Goal: Information Seeking & Learning: Stay updated

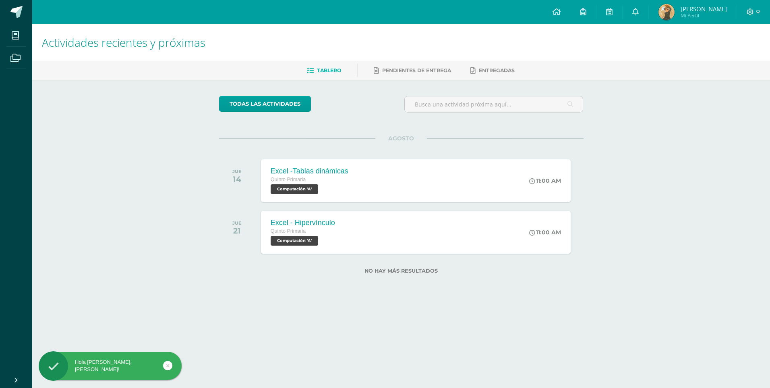
click at [165, 366] on link at bounding box center [167, 365] width 9 height 9
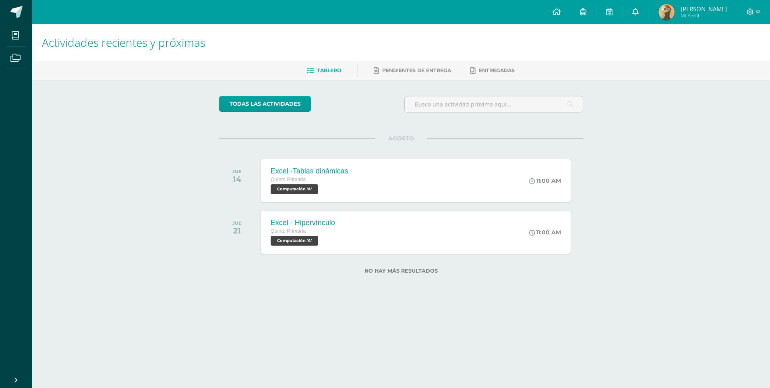
click at [639, 11] on icon at bounding box center [636, 11] width 6 height 7
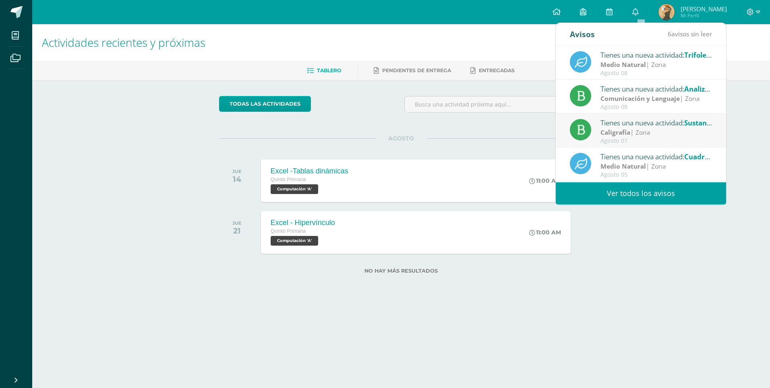
click at [681, 186] on link "Ver todos los avisos" at bounding box center [641, 193] width 170 height 22
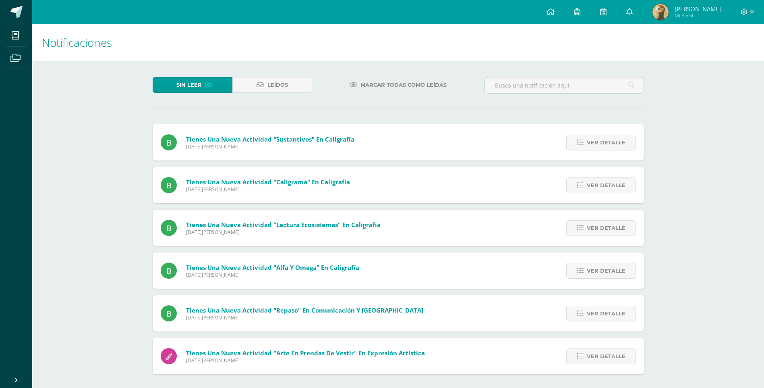
scroll to position [2, 0]
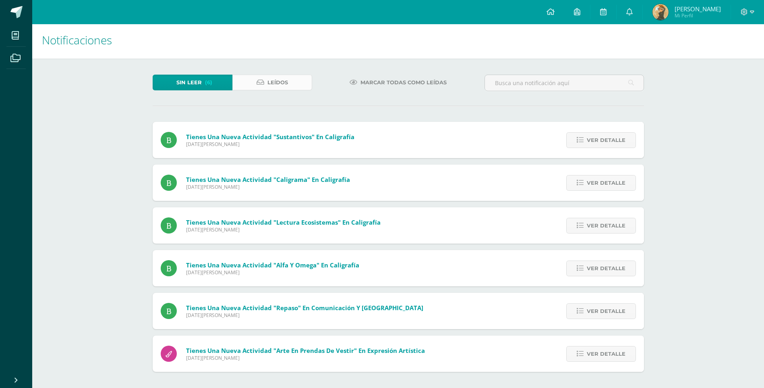
click at [287, 82] on span "Leídos" at bounding box center [278, 82] width 21 height 15
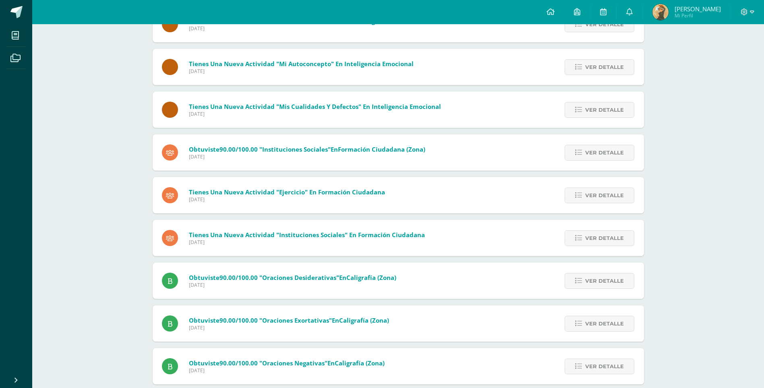
scroll to position [1267, 0]
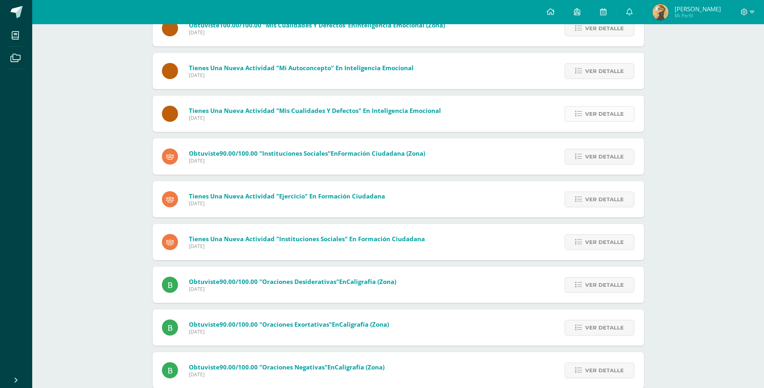
click at [599, 113] on span "Ver detalle" at bounding box center [605, 113] width 39 height 15
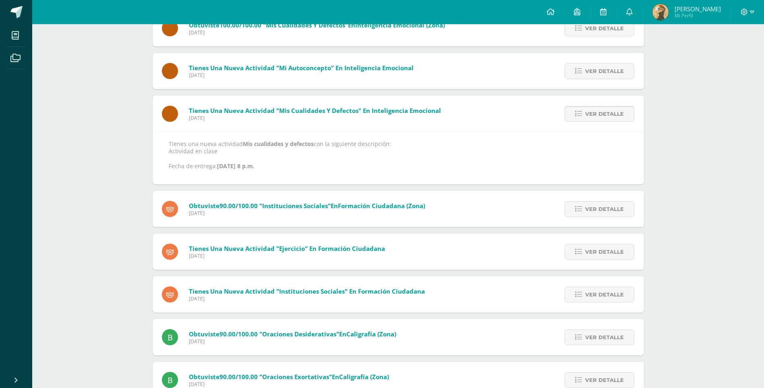
click at [596, 113] on span "Ver detalle" at bounding box center [605, 113] width 39 height 15
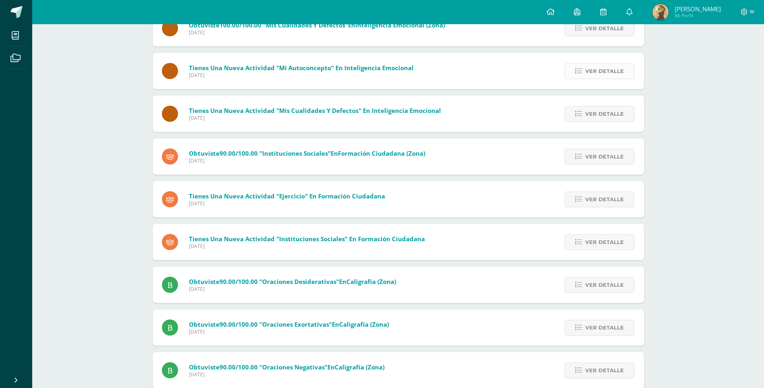
click at [586, 69] on link "Ver detalle" at bounding box center [600, 71] width 70 height 16
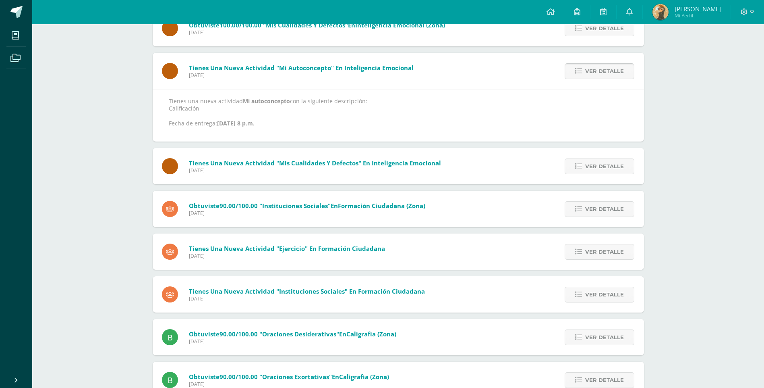
click at [586, 74] on link "Ver detalle" at bounding box center [600, 71] width 70 height 16
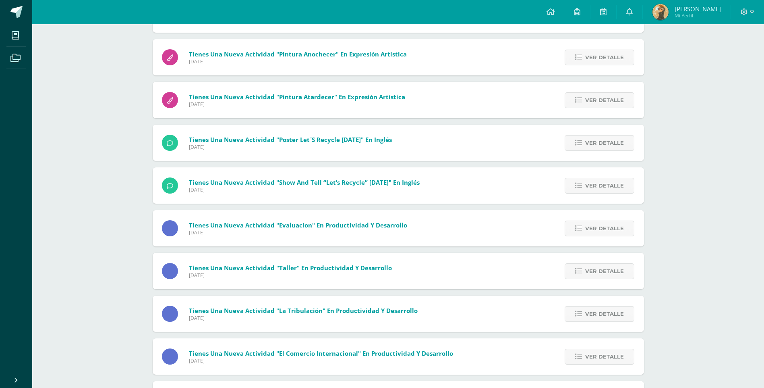
scroll to position [2259, 0]
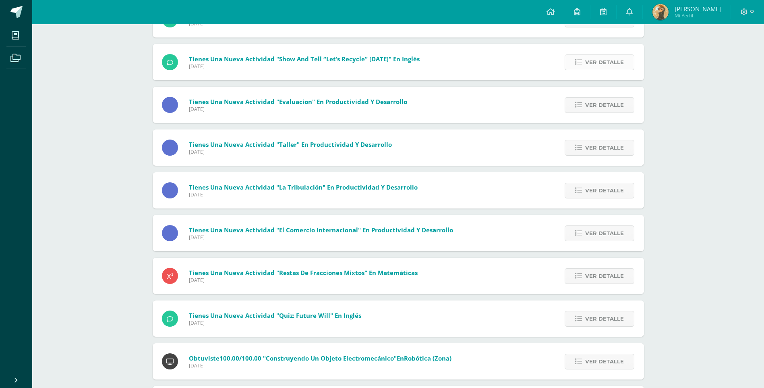
click at [611, 58] on span "Ver detalle" at bounding box center [605, 62] width 39 height 15
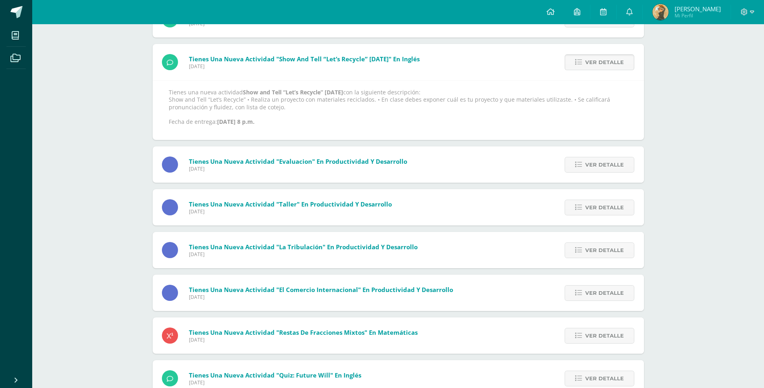
click at [608, 70] on link "Ver detalle" at bounding box center [600, 62] width 70 height 16
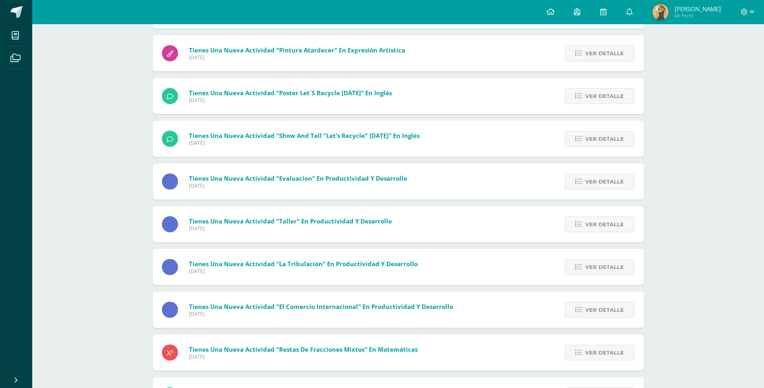
scroll to position [2138, 0]
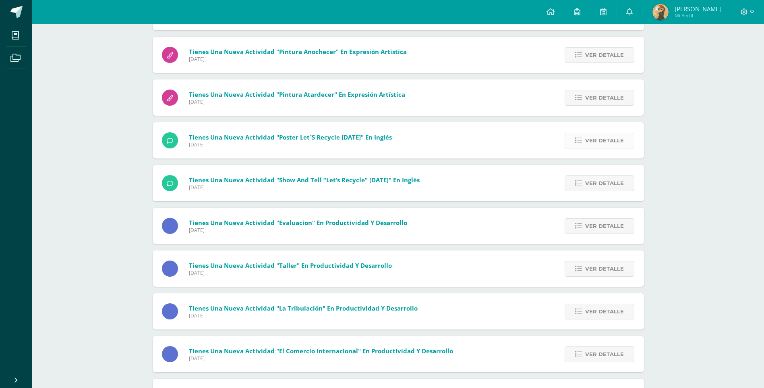
click at [594, 134] on span "Ver detalle" at bounding box center [605, 140] width 39 height 15
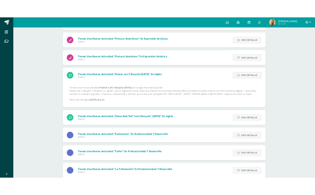
scroll to position [2161, 0]
